Goal: Task Accomplishment & Management: Manage account settings

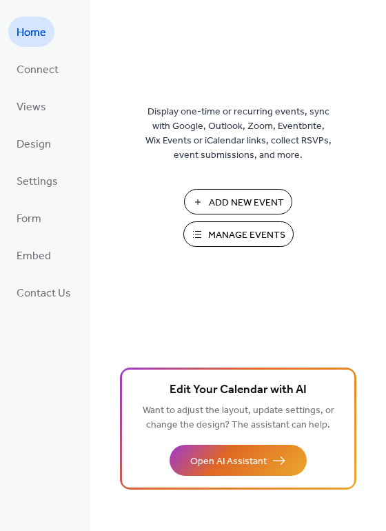
click at [236, 235] on span "Manage Events" at bounding box center [246, 235] width 77 height 14
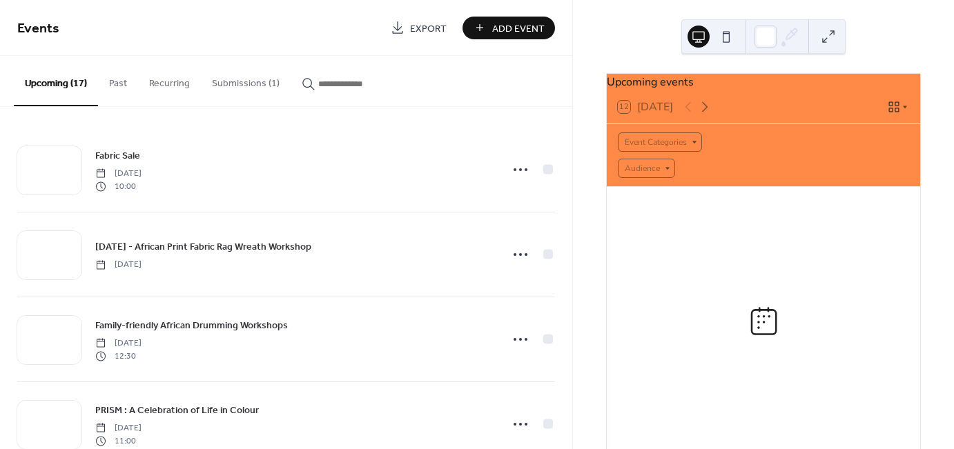
click at [210, 79] on button "Submissions (1)" at bounding box center [246, 80] width 90 height 49
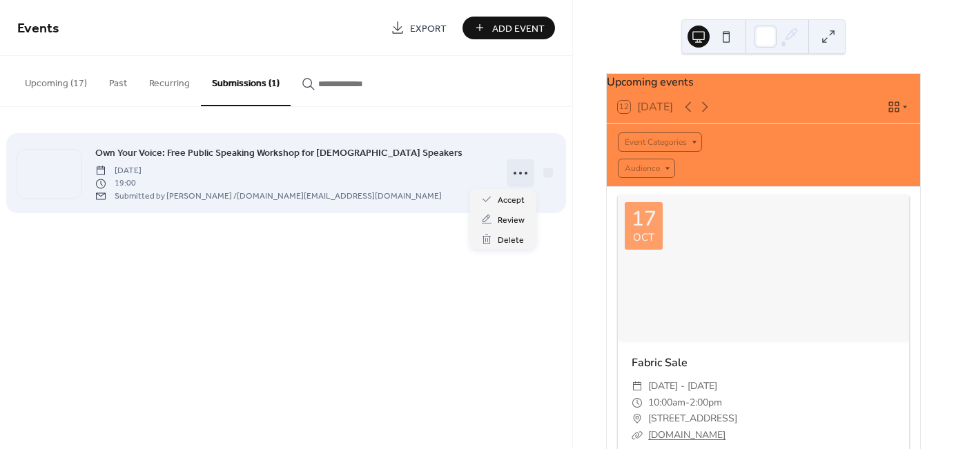
click at [513, 173] on circle at bounding box center [514, 173] width 3 height 3
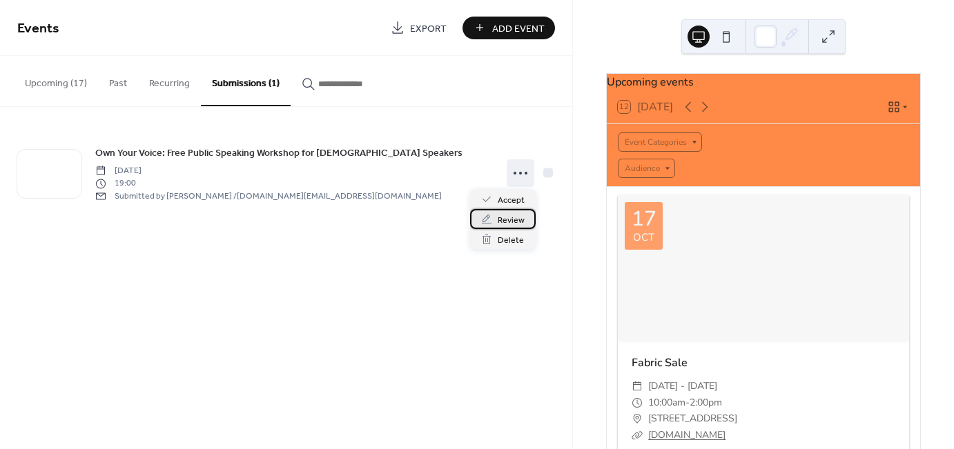
click at [500, 219] on span "Review" at bounding box center [511, 220] width 27 height 14
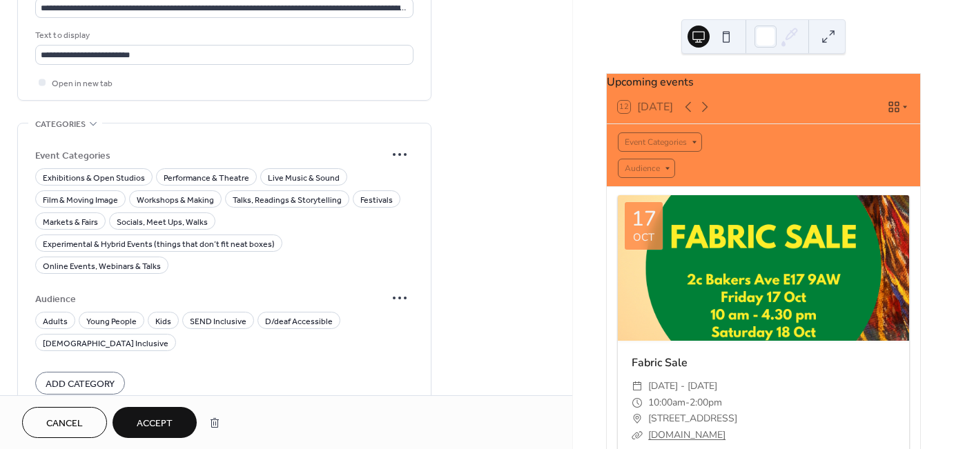
scroll to position [912, 0]
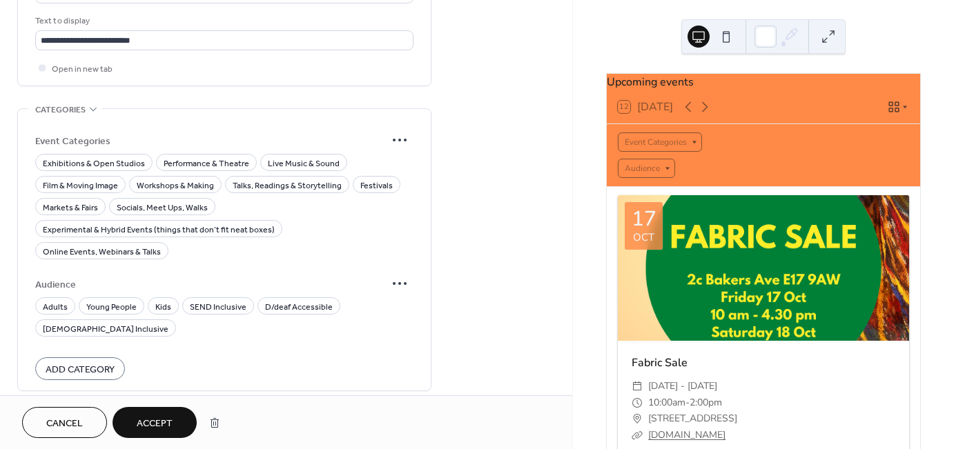
click at [59, 425] on span "Cancel" at bounding box center [64, 424] width 37 height 14
